Goal: Task Accomplishment & Management: Complete application form

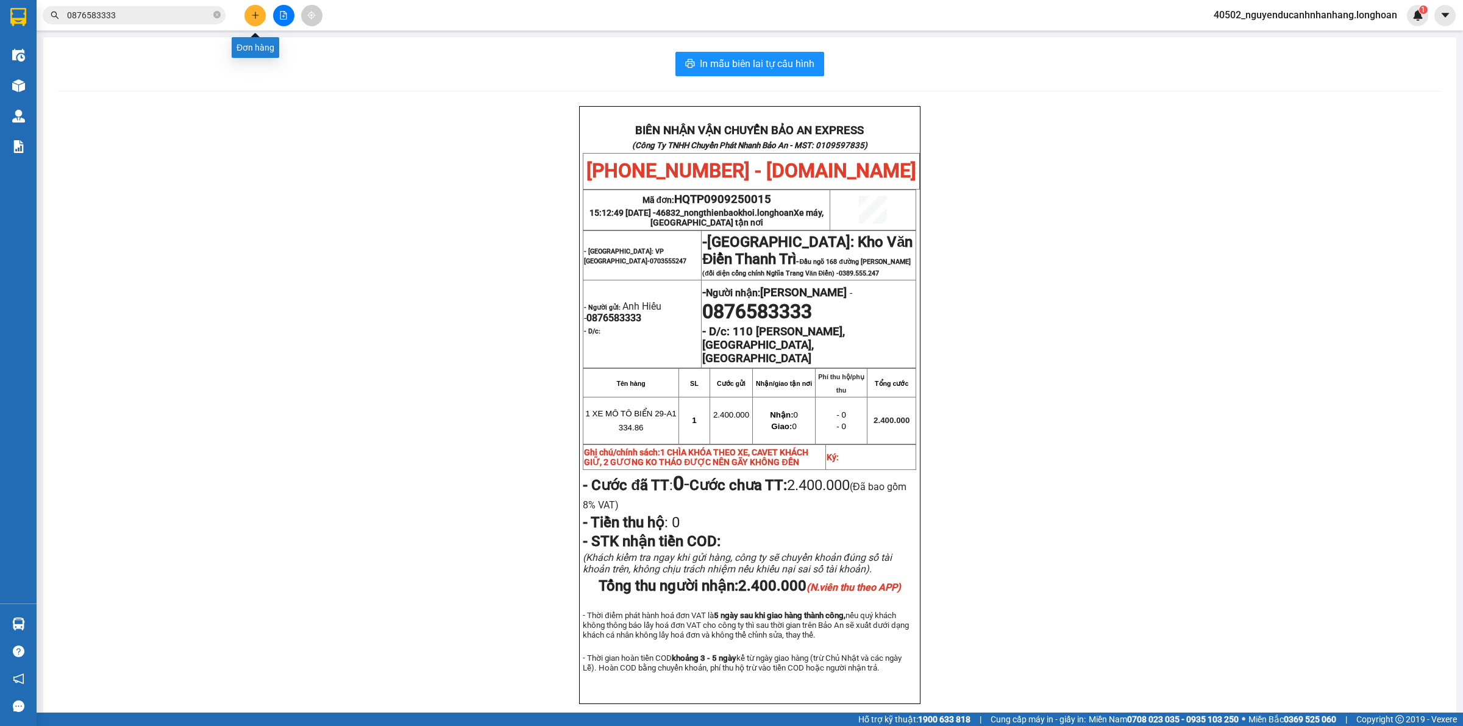
click at [257, 20] on button at bounding box center [254, 15] width 21 height 21
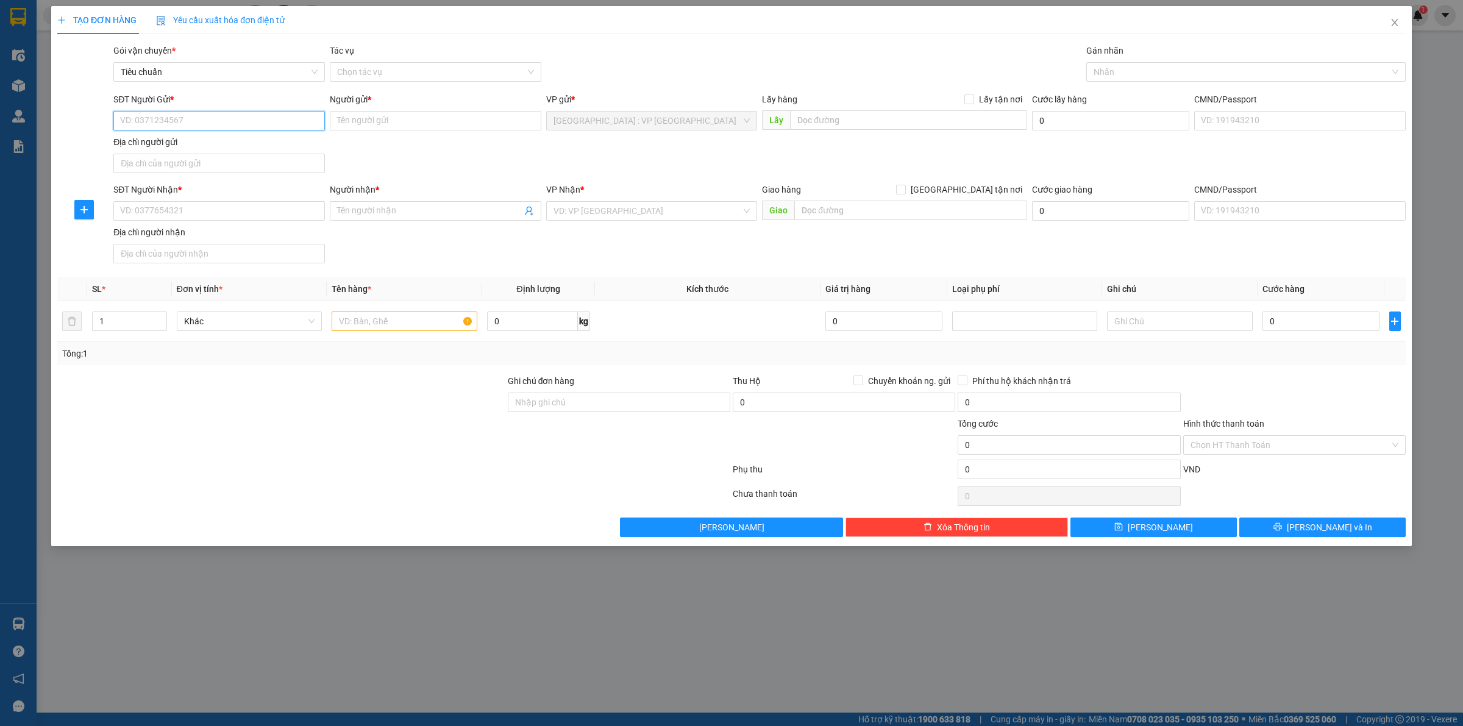
click at [281, 126] on input "SĐT Người Gửi *" at bounding box center [219, 121] width 212 height 20
type input "0975295186"
click at [256, 151] on div "0975295186 - [GEOGRAPHIC_DATA]" at bounding box center [219, 145] width 197 height 13
type input "Chị Hà"
type input "0975295186"
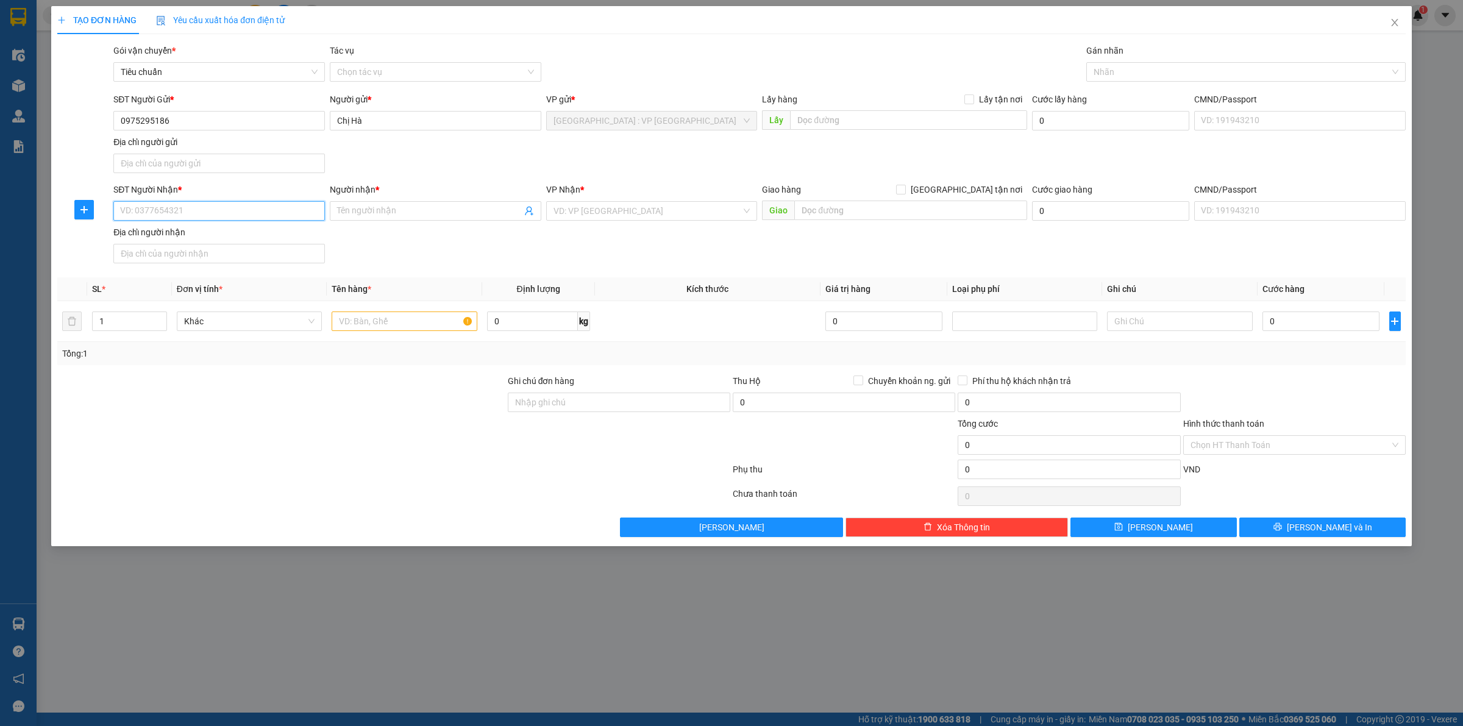
click at [221, 215] on input "SĐT Người Nhận *" at bounding box center [219, 211] width 212 height 20
click at [208, 232] on div "0975295186 - [GEOGRAPHIC_DATA]" at bounding box center [219, 236] width 197 height 13
type input "0975295186"
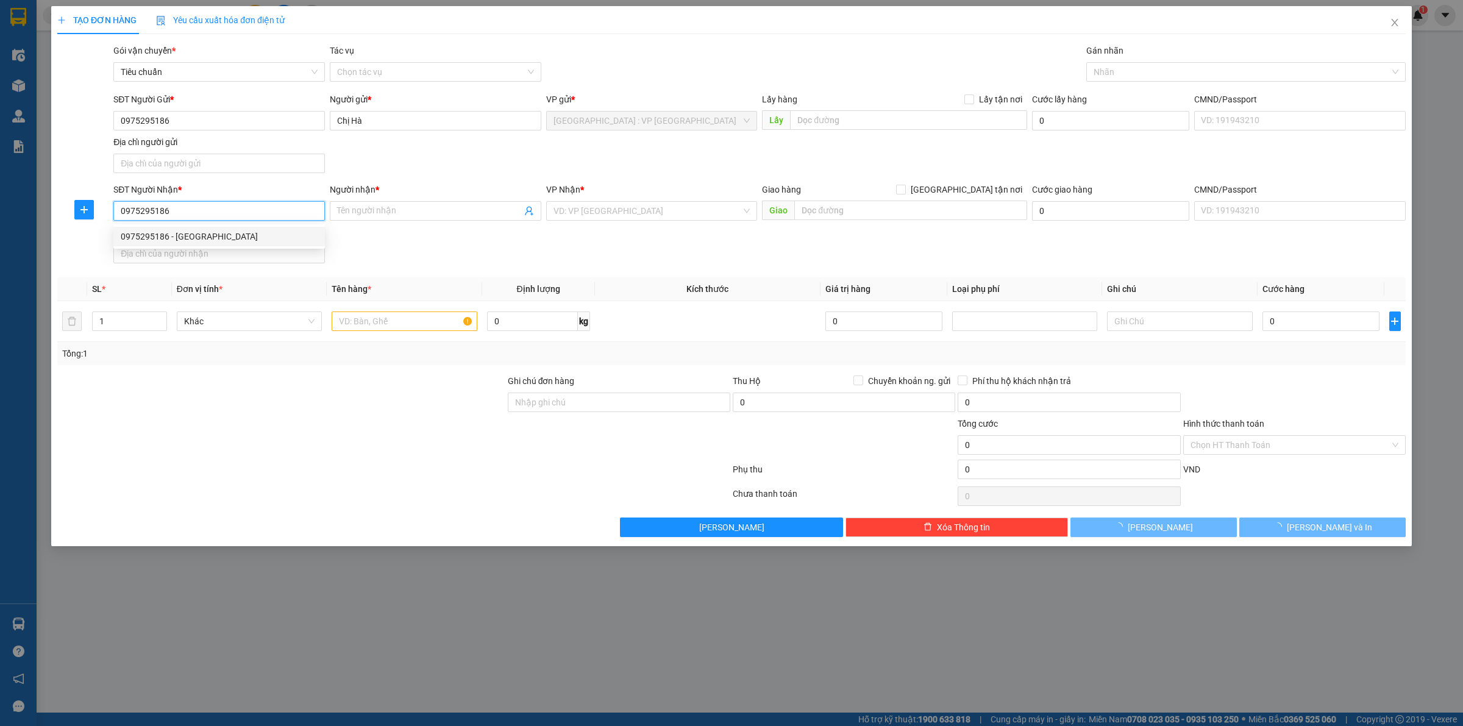
type input "Chị Hà"
checkbox input "true"
type input "Aeon Tân An,P6 Tân An, [GEOGRAPHIC_DATA]"
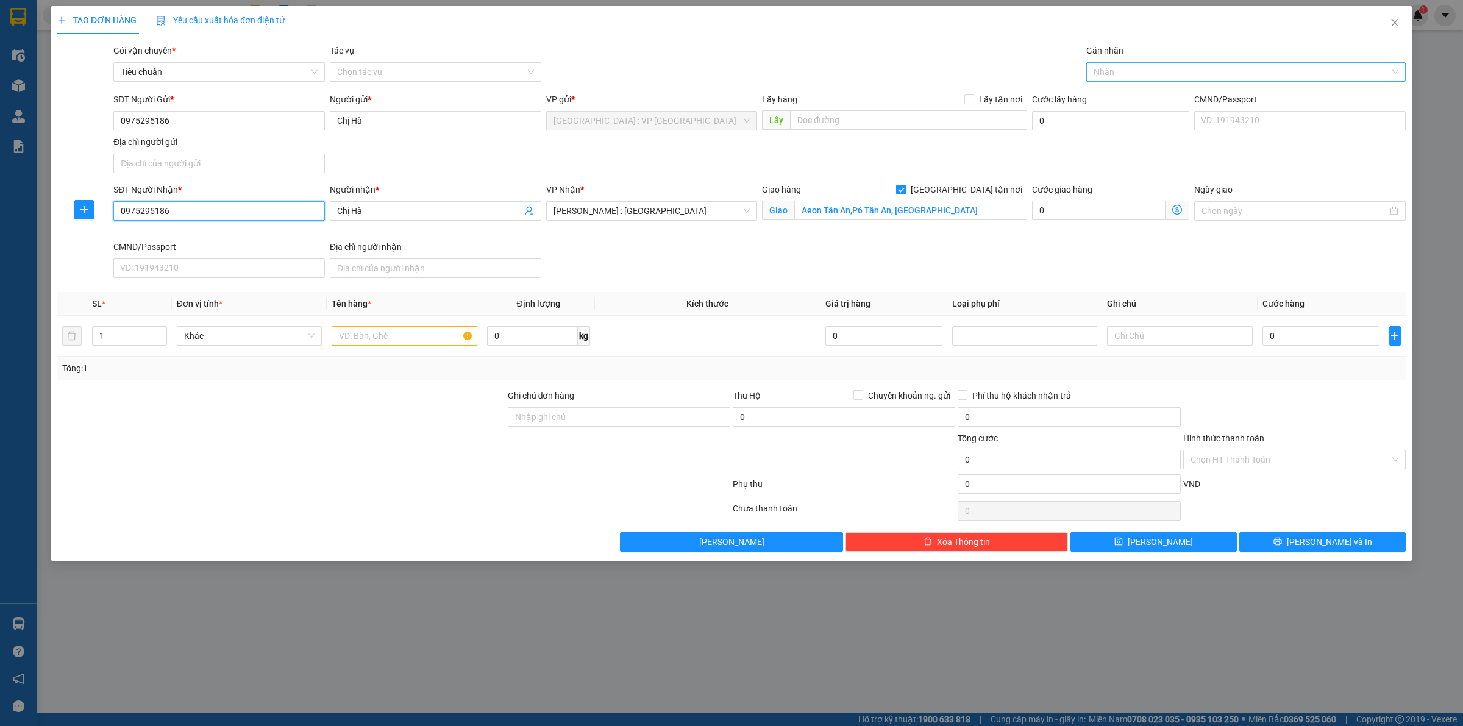
click at [1108, 68] on div at bounding box center [1239, 72] width 301 height 15
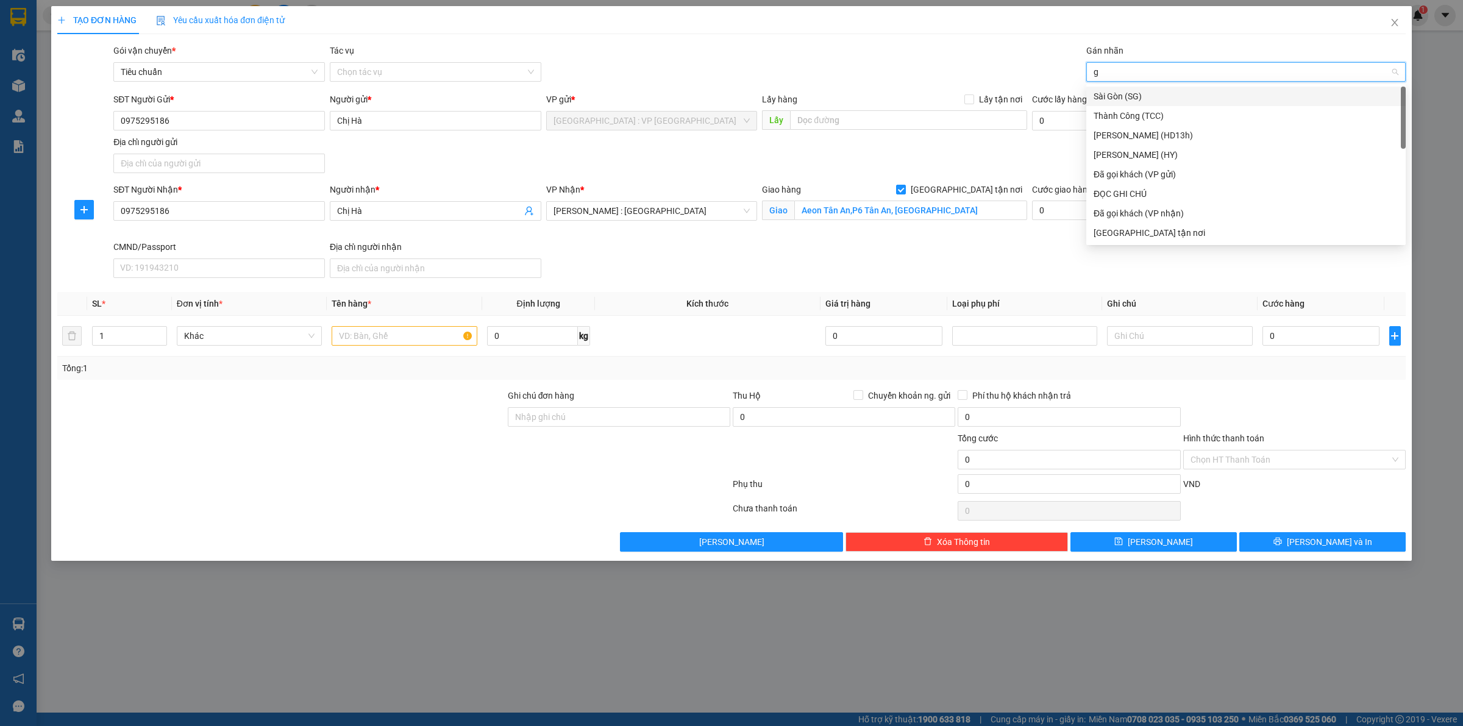
type input "gt"
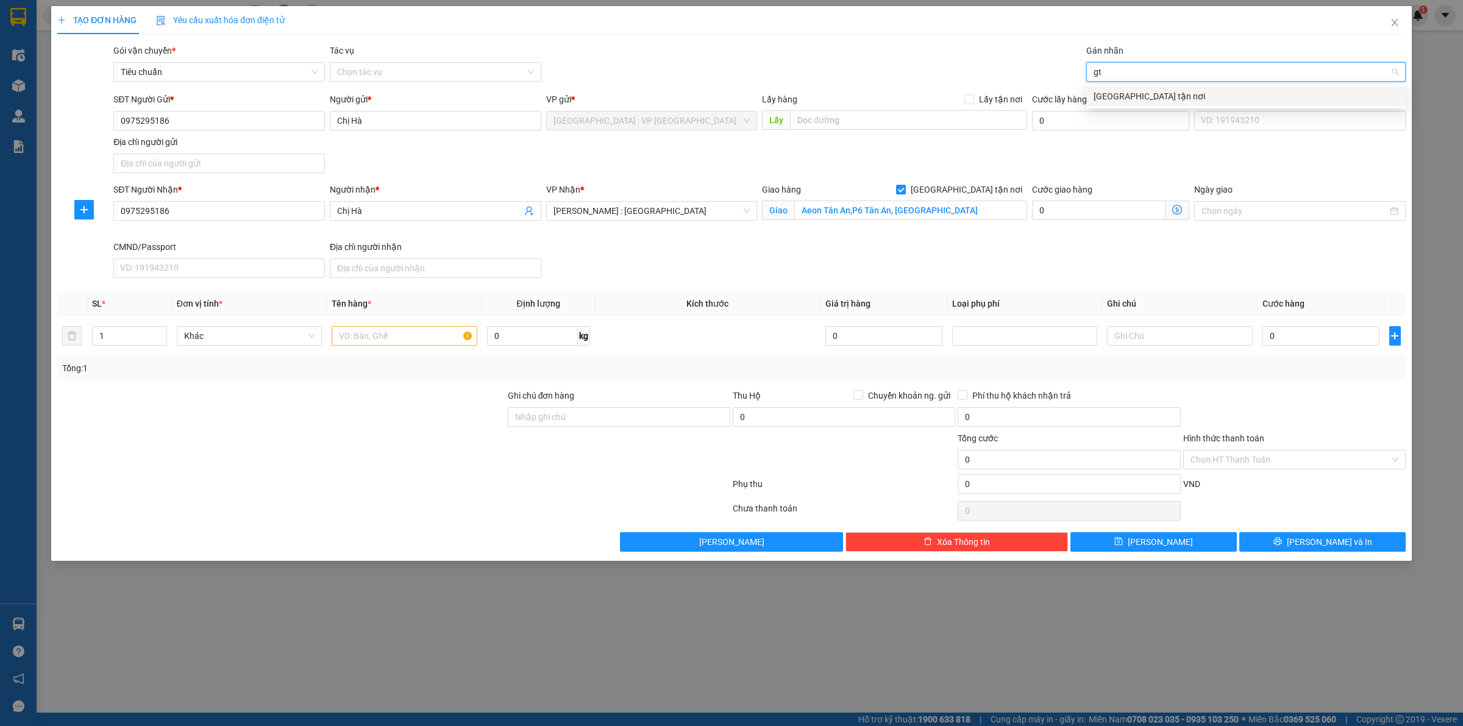
drag, startPoint x: 1123, startPoint y: 93, endPoint x: 957, endPoint y: 82, distance: 166.1
click at [1122, 93] on div "[GEOGRAPHIC_DATA] tận nơi" at bounding box center [1246, 96] width 305 height 13
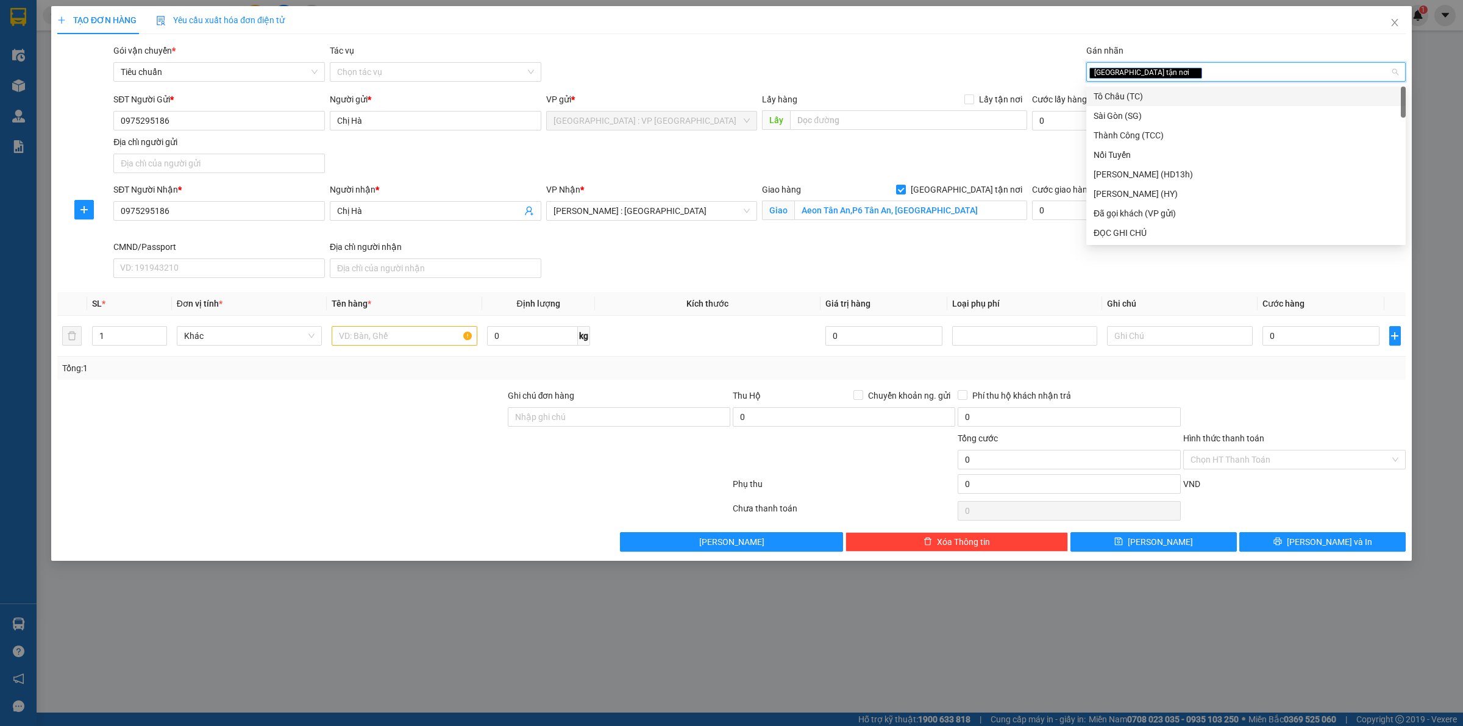
click at [947, 78] on div "Gói vận chuyển * Tiêu chuẩn Tác vụ Chọn tác vụ Gán nhãn Giao tận nơi" at bounding box center [759, 65] width 1297 height 43
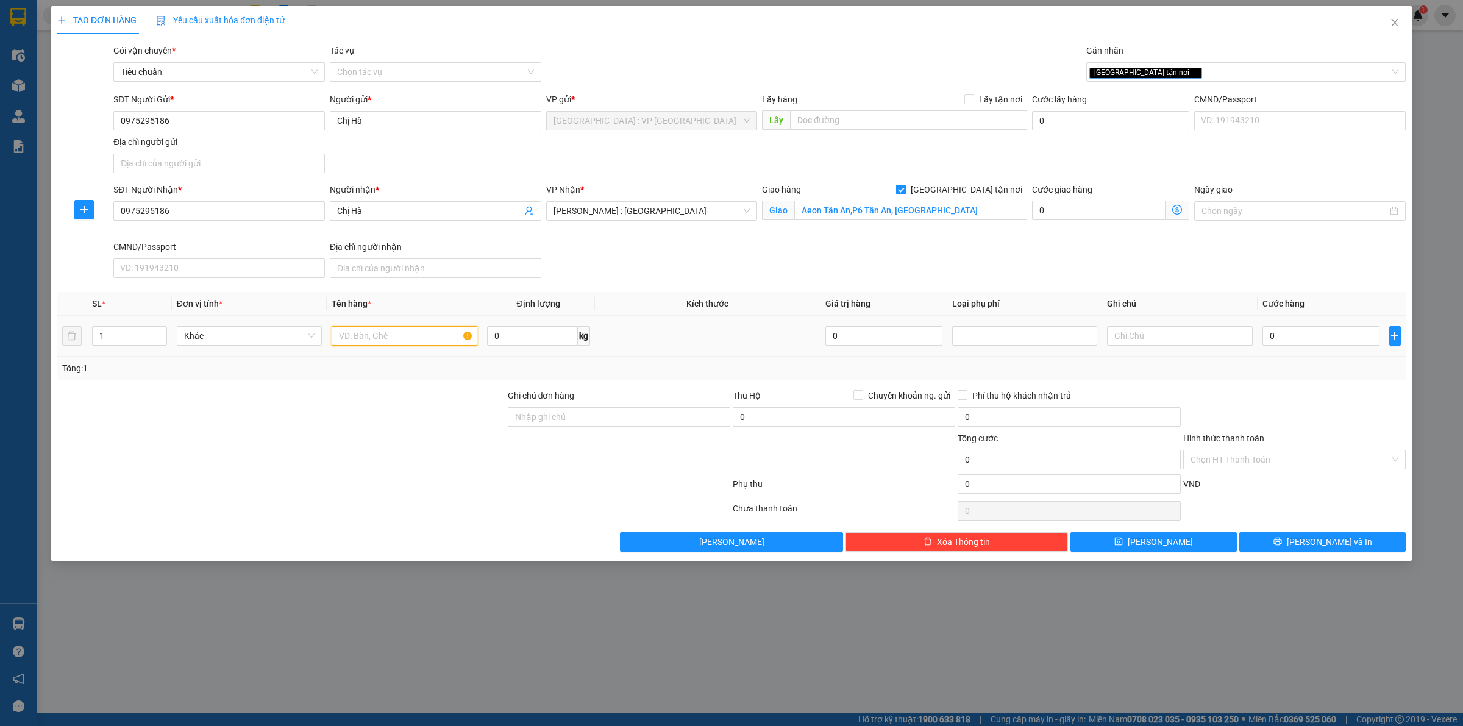
click at [360, 327] on input "text" at bounding box center [404, 336] width 145 height 20
type input "5 kiện giấy"
click at [121, 332] on input "1" at bounding box center [130, 336] width 74 height 18
drag, startPoint x: 121, startPoint y: 332, endPoint x: 276, endPoint y: 433, distance: 185.5
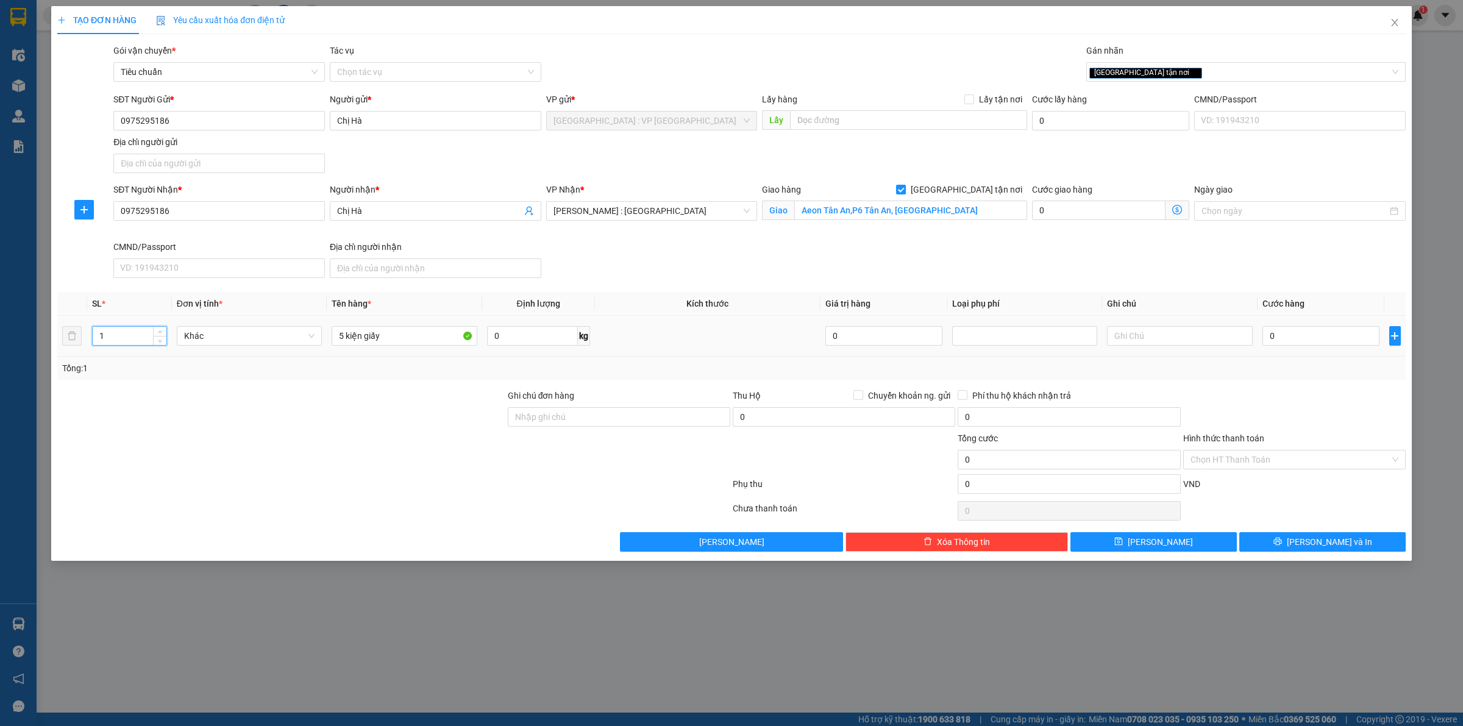
click at [123, 332] on input "1" at bounding box center [130, 336] width 74 height 18
type input "5"
click at [278, 435] on div at bounding box center [281, 453] width 451 height 43
click at [1287, 337] on input "0" at bounding box center [1321, 336] width 117 height 20
type input "9"
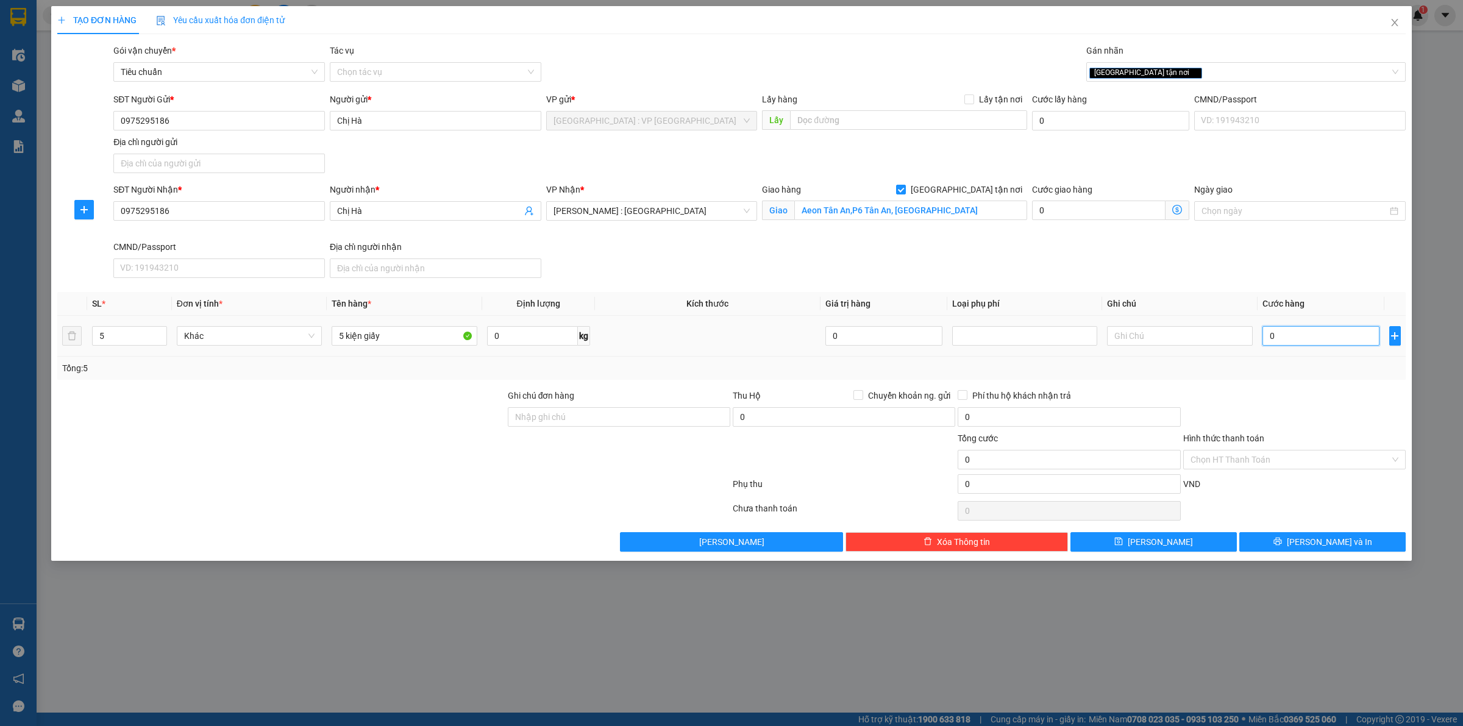
type input "9"
type input "95"
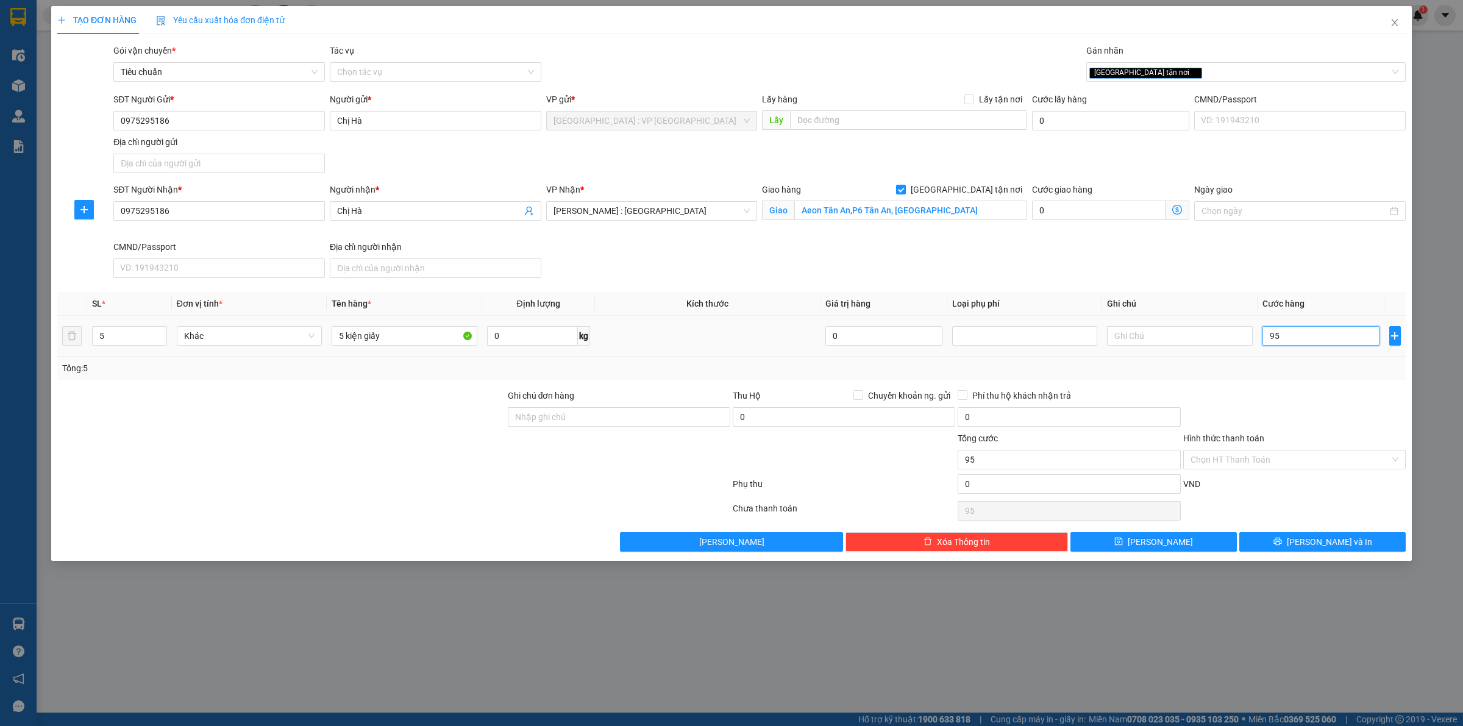
type input "9"
type input "98"
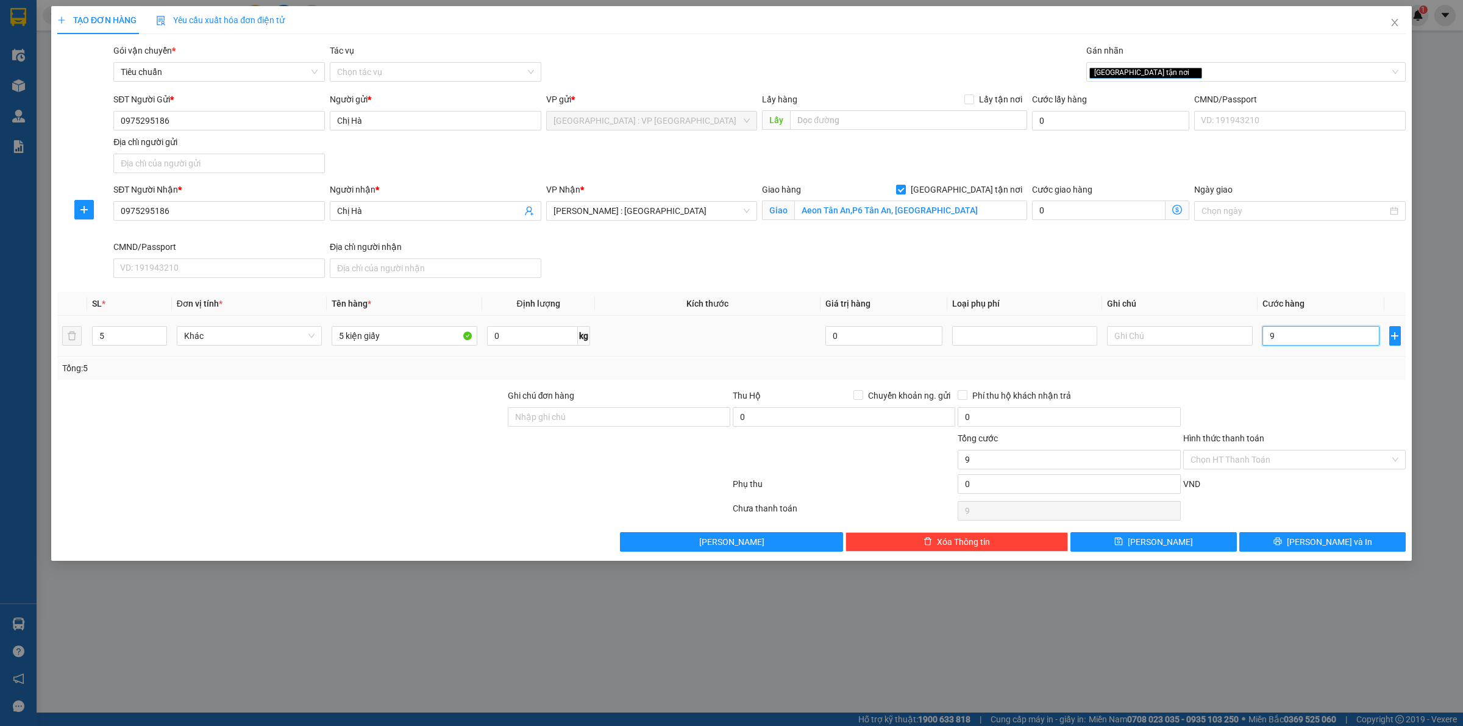
type input "98"
type input "985"
type input "985.000"
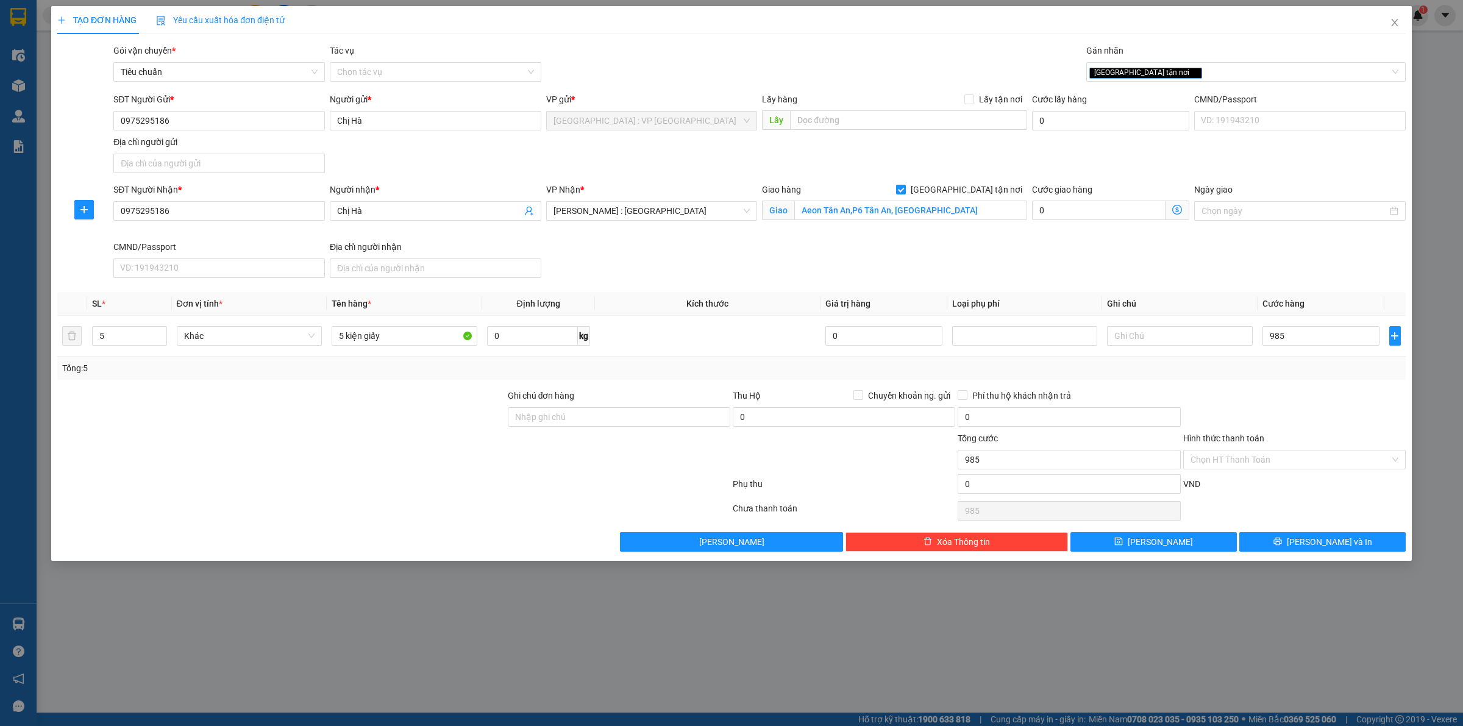
type input "985.000"
click at [1287, 394] on div at bounding box center [1294, 410] width 225 height 43
click at [649, 422] on input "Ghi chú đơn hàng" at bounding box center [619, 417] width 223 height 20
type input "HÀNG DỄ VỠ, ĐÃ BÁO KHÁCH GỬI BỂ VỠ KO ĐỀN"
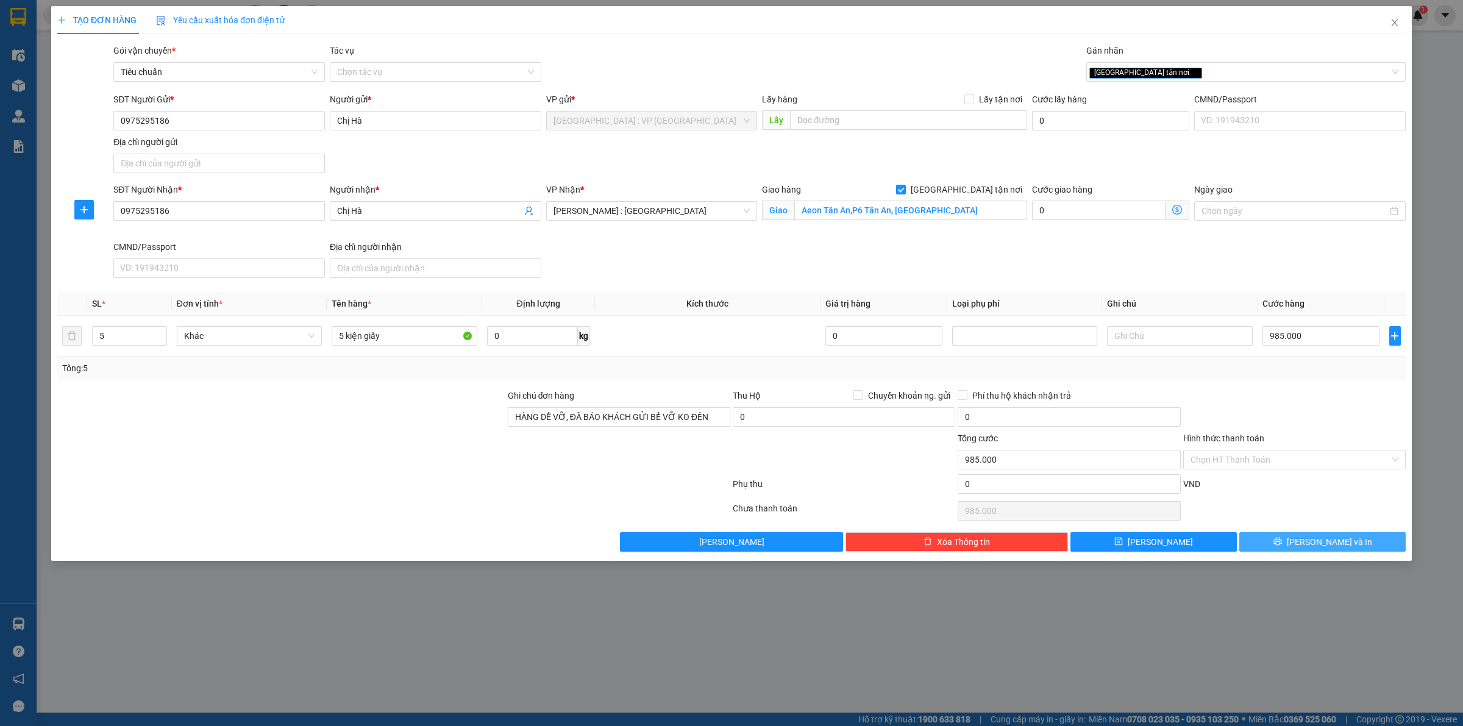
click at [1281, 550] on button "[PERSON_NAME] và In" at bounding box center [1322, 542] width 166 height 20
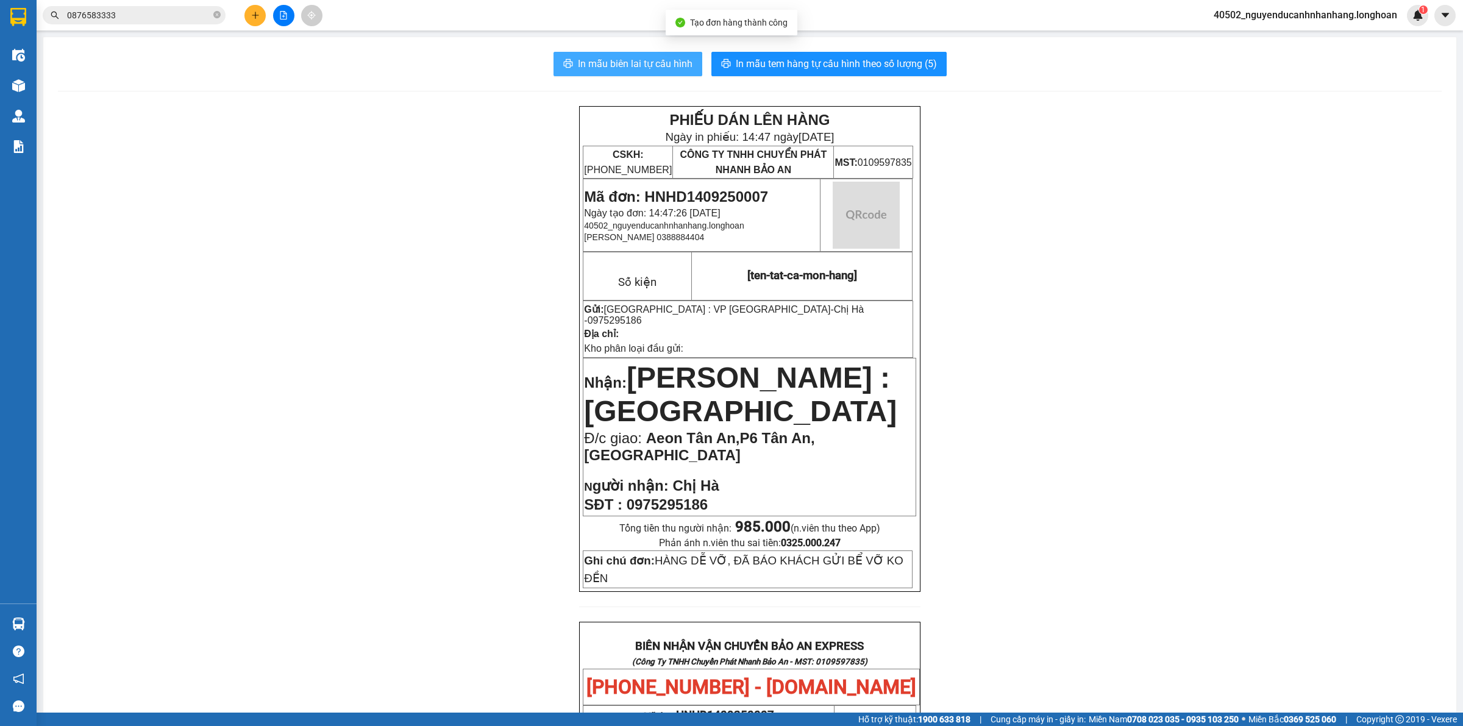
click at [596, 71] on span "In mẫu biên lai tự cấu hình" at bounding box center [635, 63] width 115 height 15
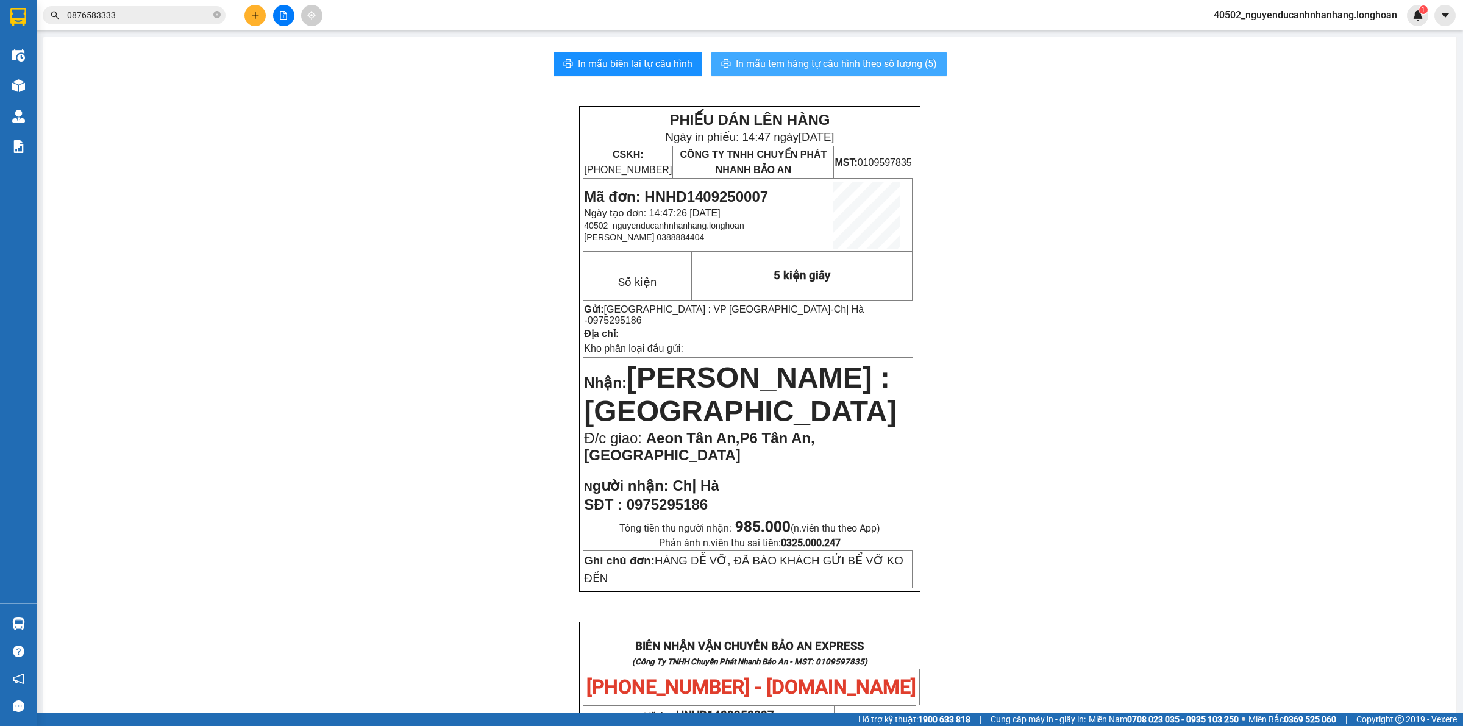
click at [782, 74] on button "In mẫu tem hàng tự cấu hình theo số lượng (5)" at bounding box center [828, 64] width 235 height 24
drag, startPoint x: 651, startPoint y: 55, endPoint x: 772, endPoint y: 168, distance: 165.6
click at [650, 56] on button "In mẫu biên lai tự cấu hình" at bounding box center [628, 64] width 149 height 24
click at [769, 74] on button "In mẫu tem hàng tự cấu hình theo số lượng (5)" at bounding box center [828, 64] width 235 height 24
click at [642, 315] on span "0975295186" at bounding box center [615, 320] width 54 height 10
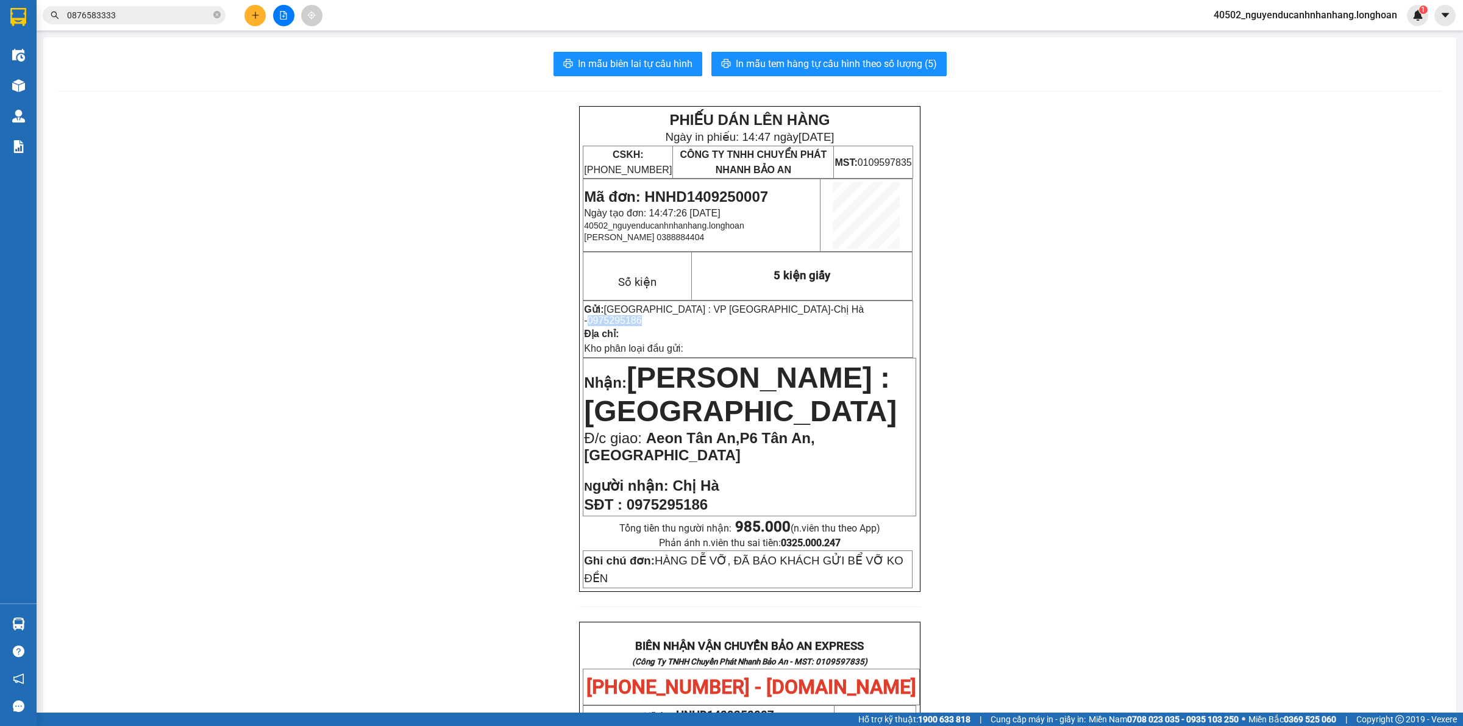
click at [642, 315] on span "0975295186" at bounding box center [615, 320] width 54 height 10
copy span "0975295186"
click at [689, 191] on span "Mã đơn: HNHD1409250007" at bounding box center [676, 196] width 184 height 16
copy span "HNHD1409250007"
